Goal: Entertainment & Leisure: Consume media (video, audio)

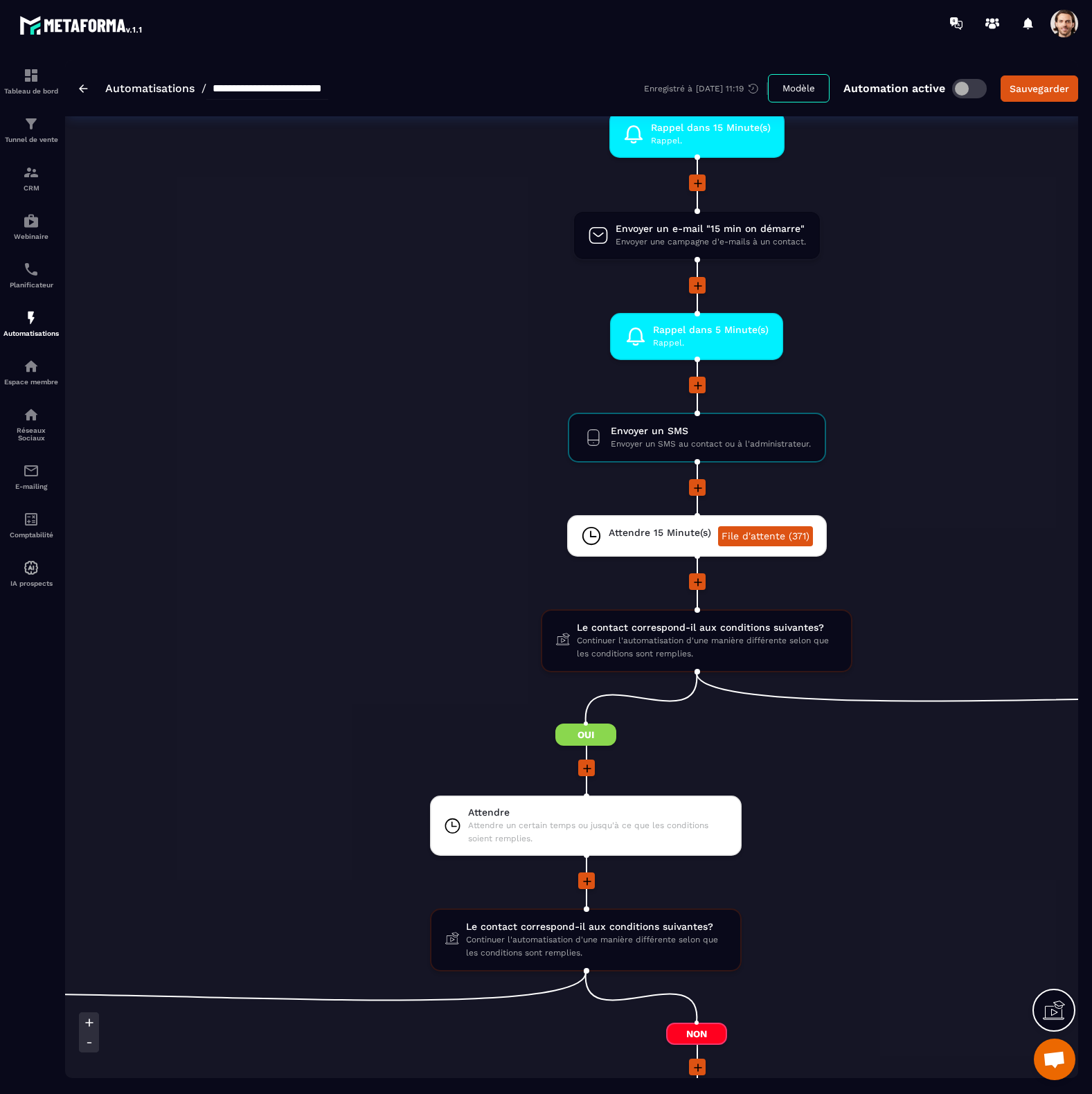
scroll to position [0, 392]
